Goal: Connect with others: Connect with other users

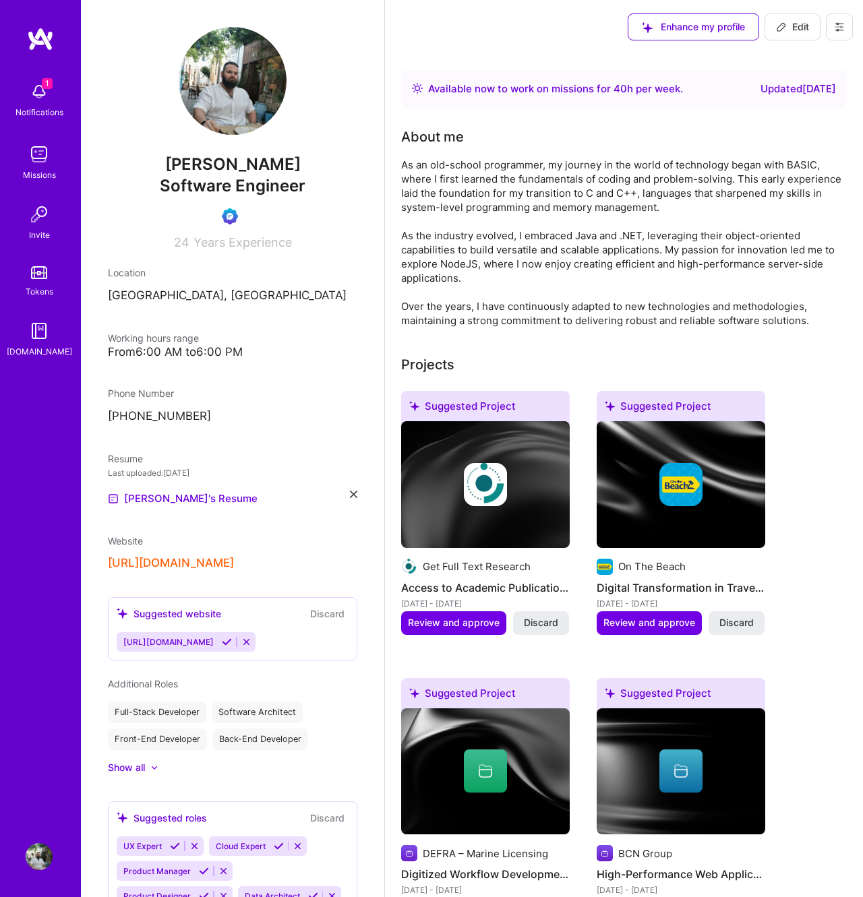
scroll to position [98, 0]
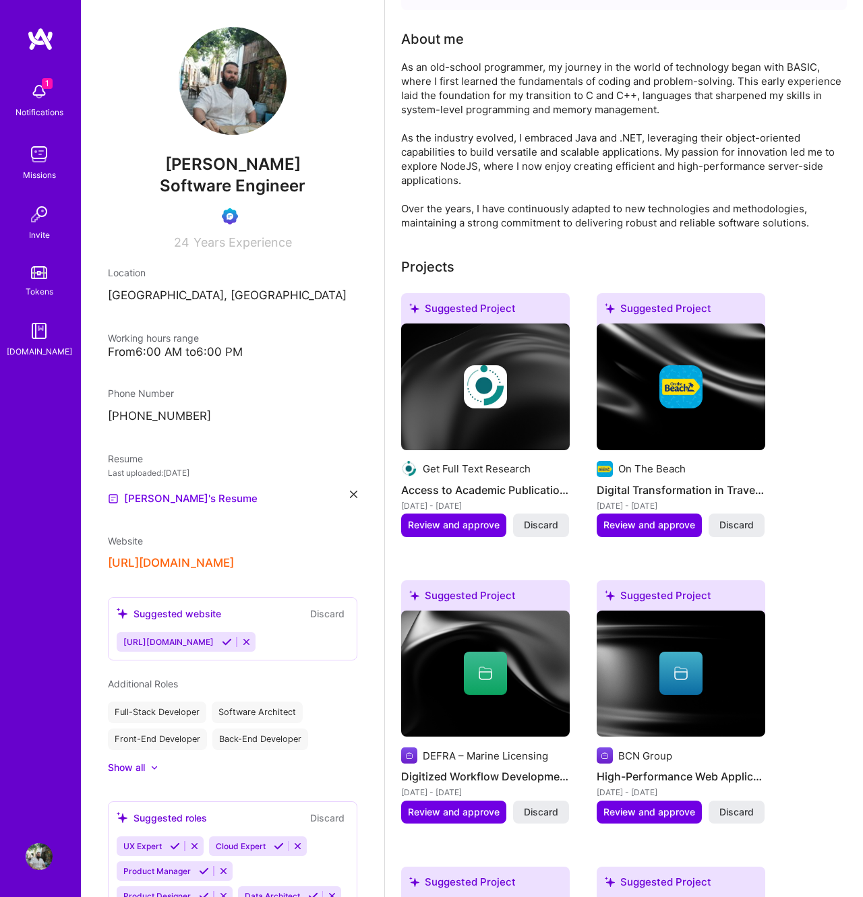
click at [33, 160] on img at bounding box center [39, 154] width 27 height 27
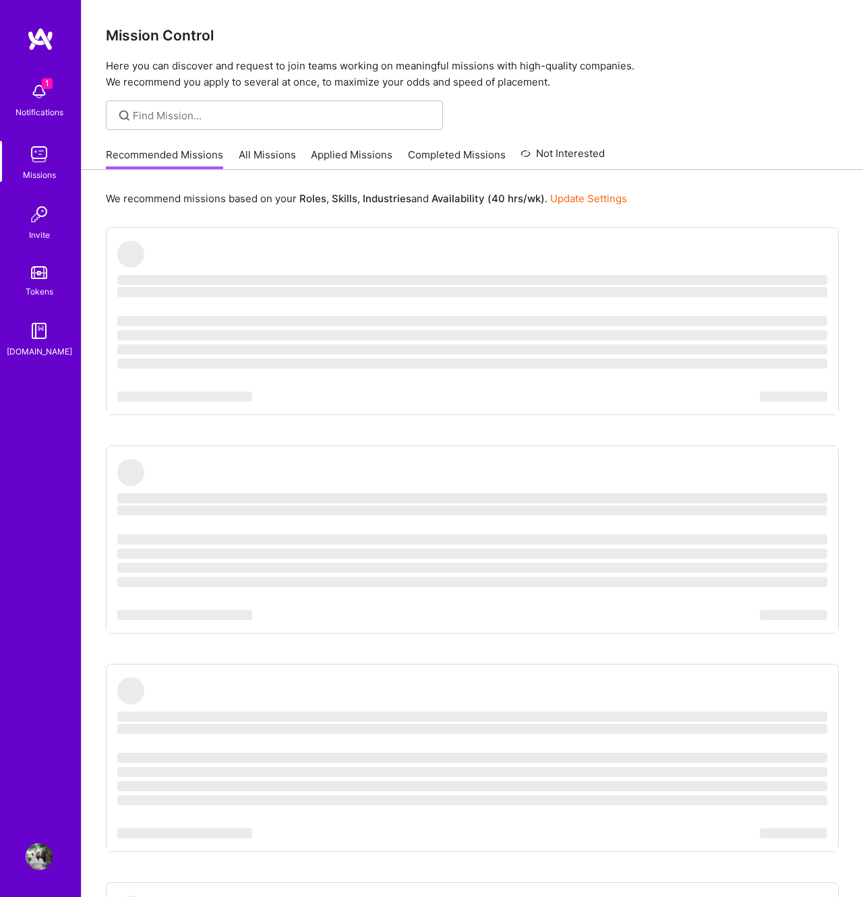
click at [236, 148] on div "Recommended Missions All Missions Applied Missions Completed Missions Not Inter…" at bounding box center [355, 154] width 499 height 29
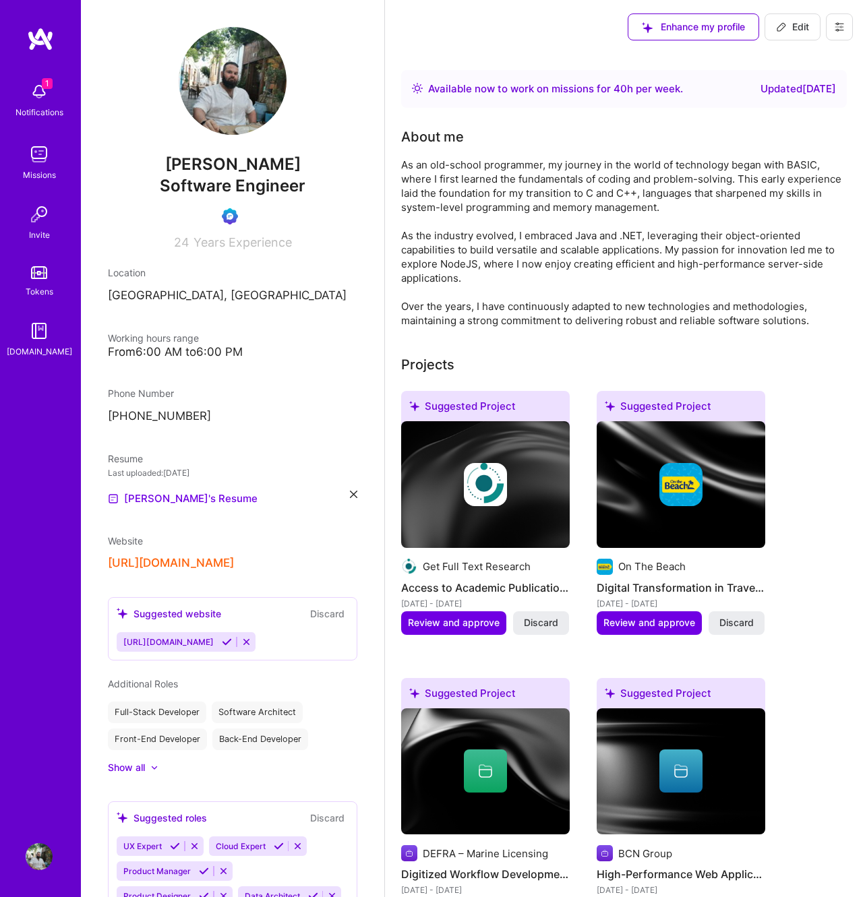
scroll to position [700, 0]
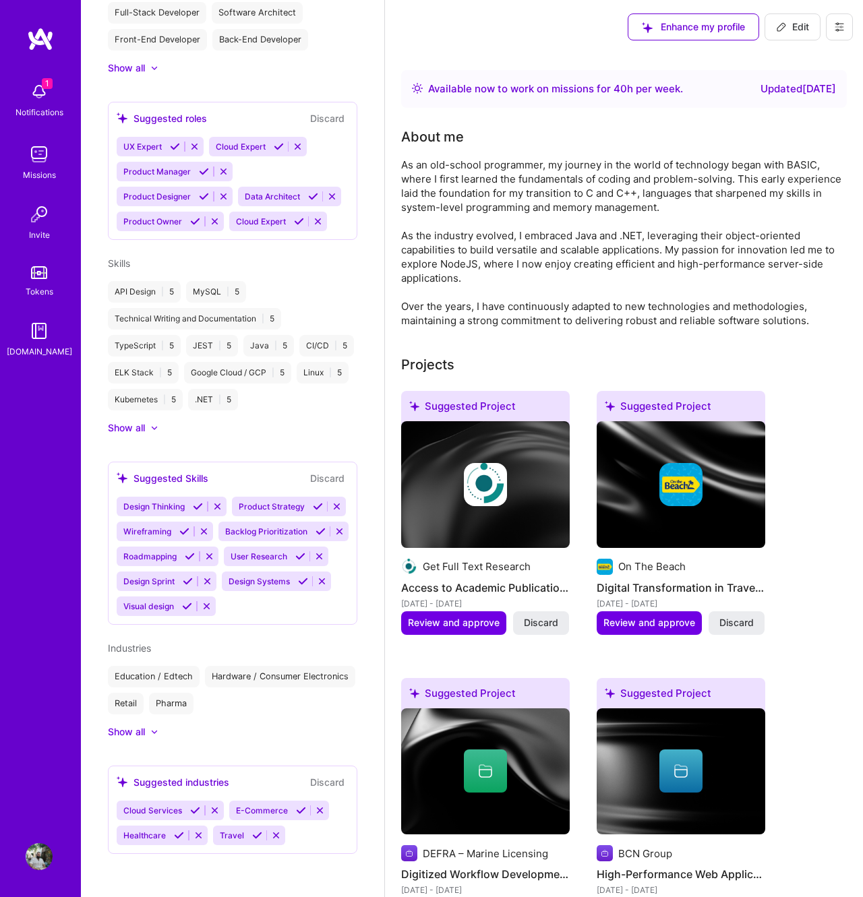
click at [489, 274] on div "As an old-school programmer, my journey in the world of technology began with B…" at bounding box center [624, 243] width 446 height 170
click at [686, 200] on div "As an old-school programmer, my journey in the world of technology began with B…" at bounding box center [624, 243] width 446 height 170
click at [686, 201] on div "As an old-school programmer, my journey in the world of technology began with B…" at bounding box center [624, 243] width 446 height 170
click at [31, 96] on img at bounding box center [39, 91] width 27 height 27
